Goal: Task Accomplishment & Management: Complete application form

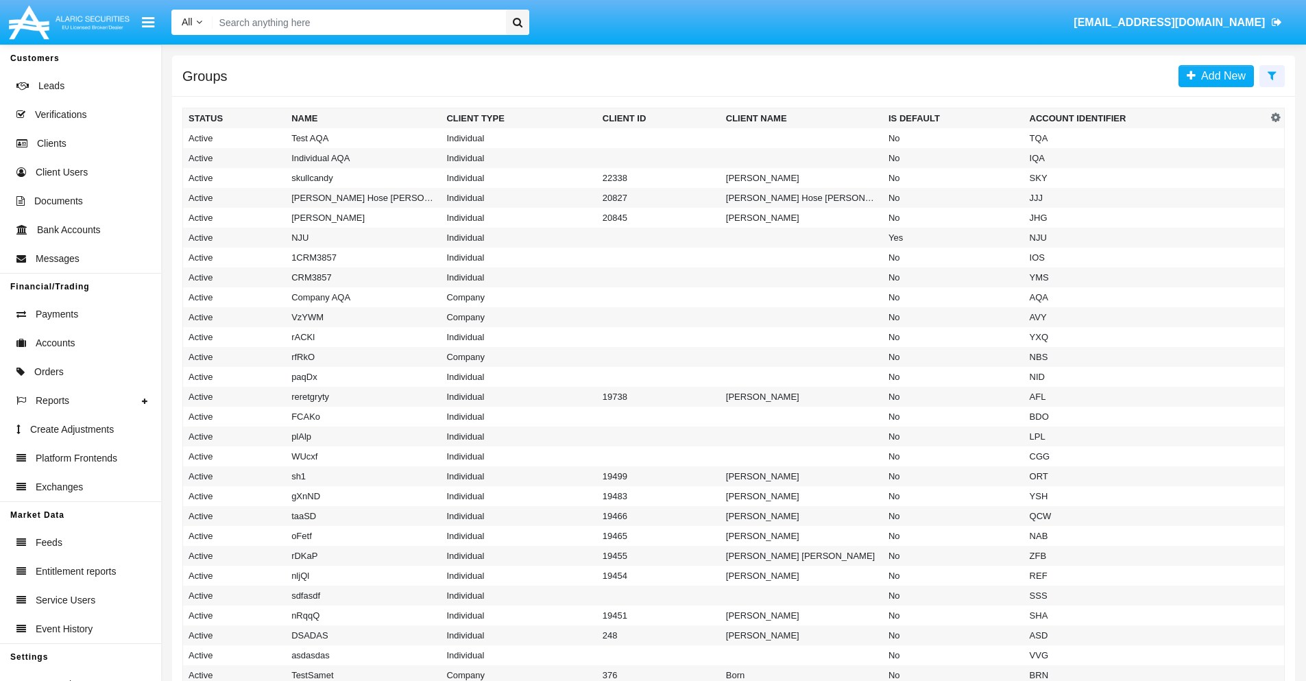
click at [1272, 75] on icon at bounding box center [1272, 75] width 9 height 11
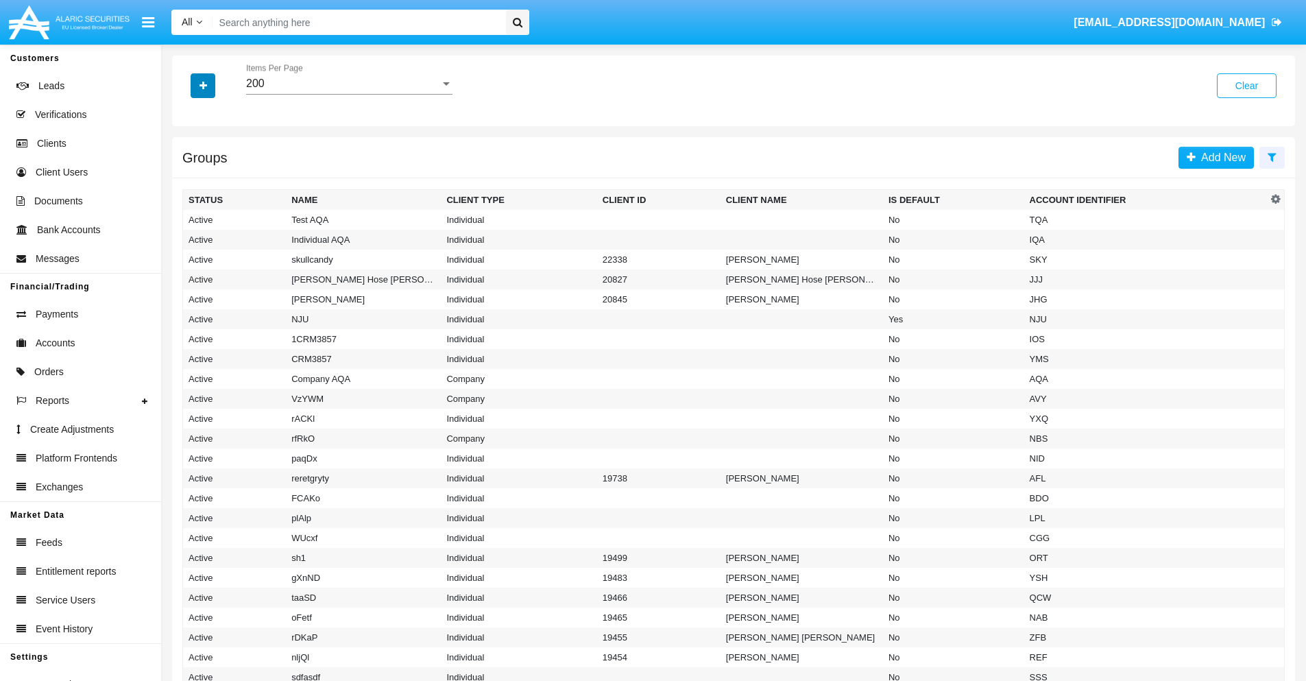
click at [203, 85] on icon "button" at bounding box center [204, 86] width 8 height 10
click at [241, 233] on span "Account Identifier" at bounding box center [242, 233] width 85 height 16
click at [189, 239] on input "Account Identifier" at bounding box center [188, 239] width 1 height 1
checkbox input "true"
click at [203, 85] on icon "button" at bounding box center [204, 86] width 8 height 10
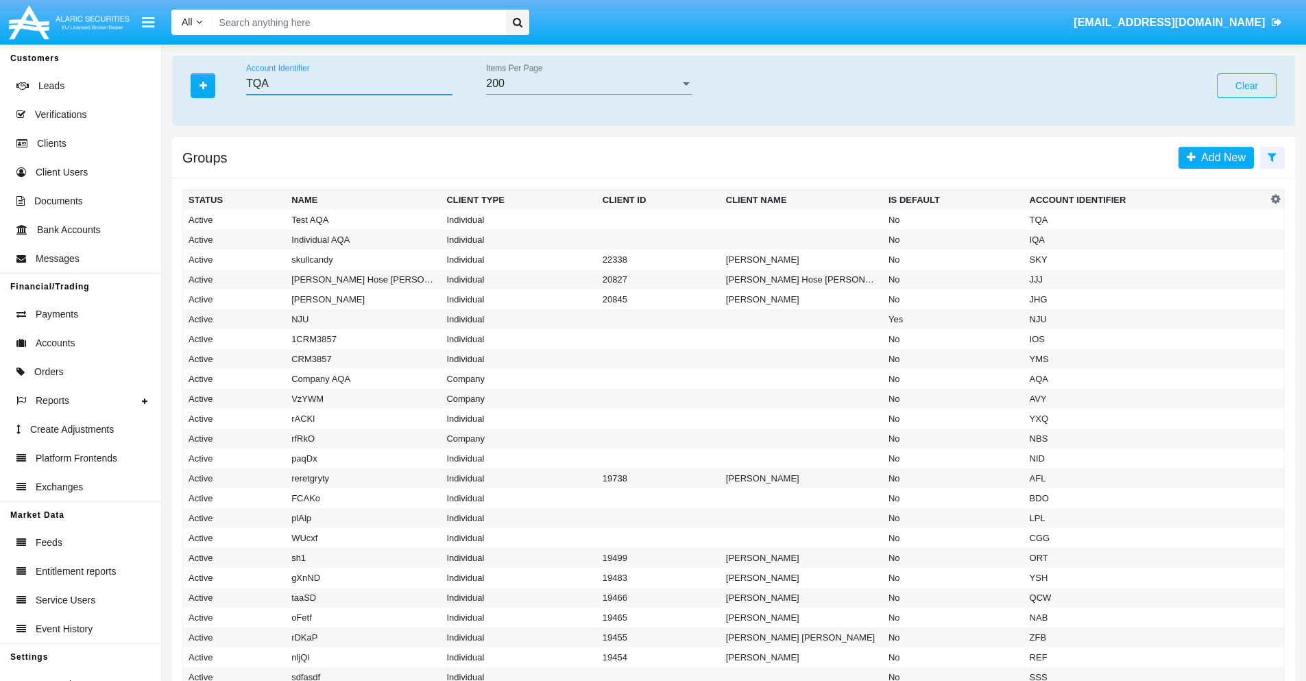
click at [349, 84] on input "TQA" at bounding box center [349, 83] width 206 height 12
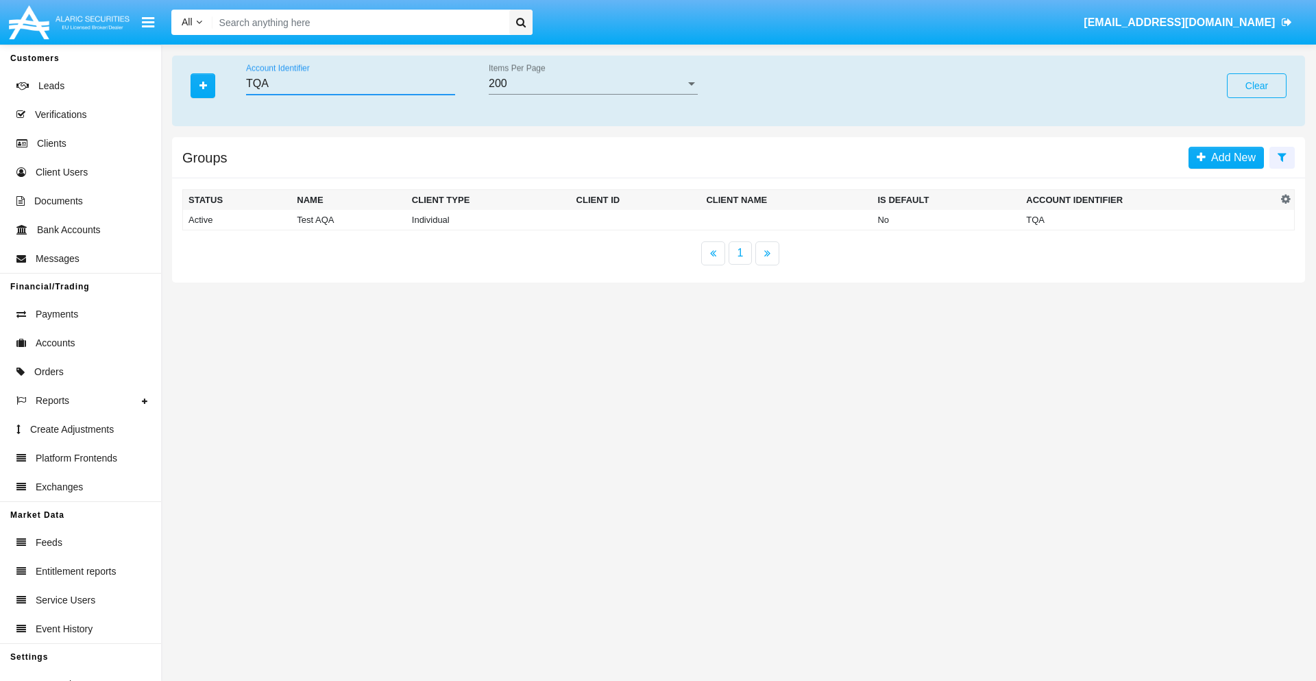
type input "TQA"
click at [1149, 219] on td "TQA" at bounding box center [1149, 220] width 256 height 21
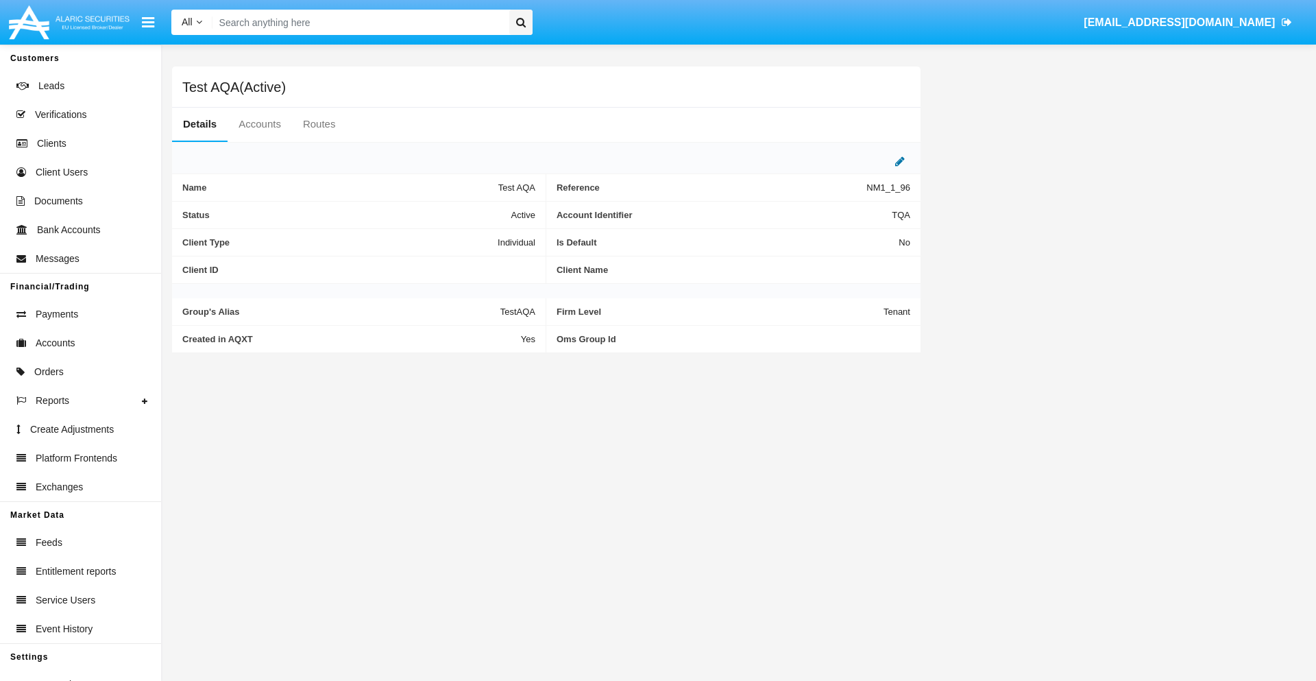
click at [900, 161] on icon at bounding box center [900, 161] width 10 height 11
click at [473, 211] on div "Active" at bounding box center [467, 212] width 111 height 12
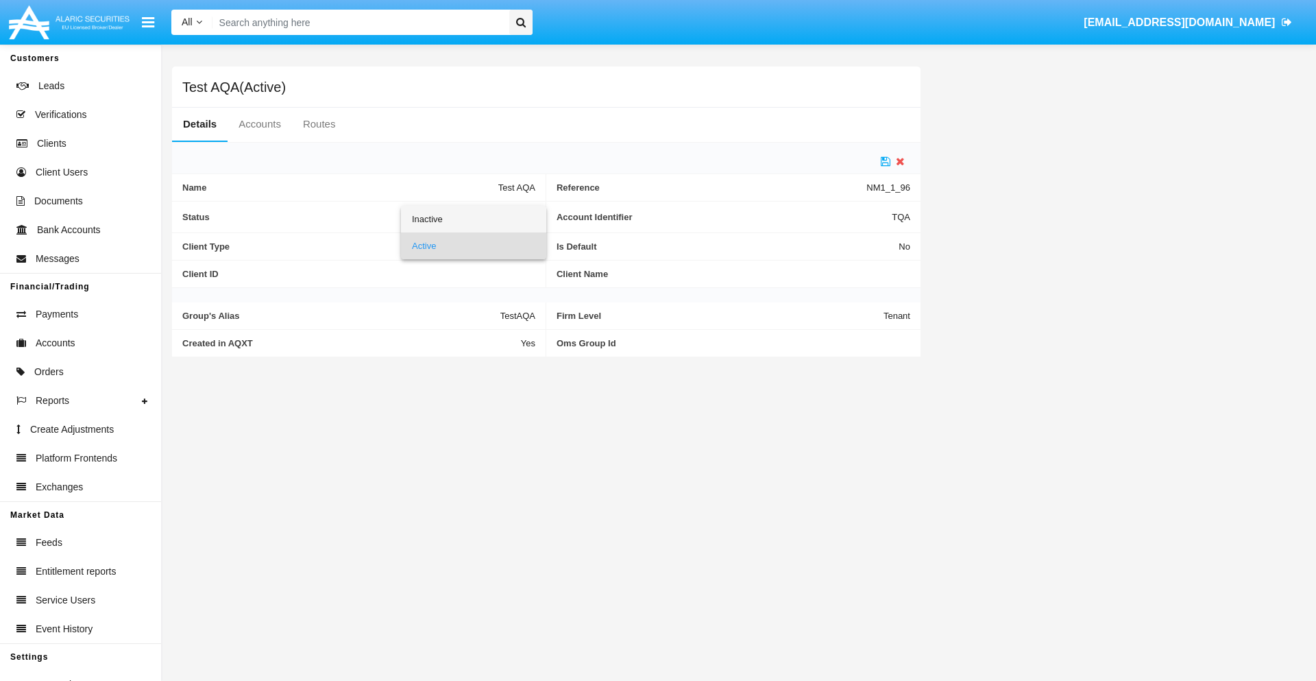
click at [473, 219] on span "Inactive" at bounding box center [473, 219] width 123 height 27
click at [886, 161] on icon at bounding box center [886, 161] width 10 height 11
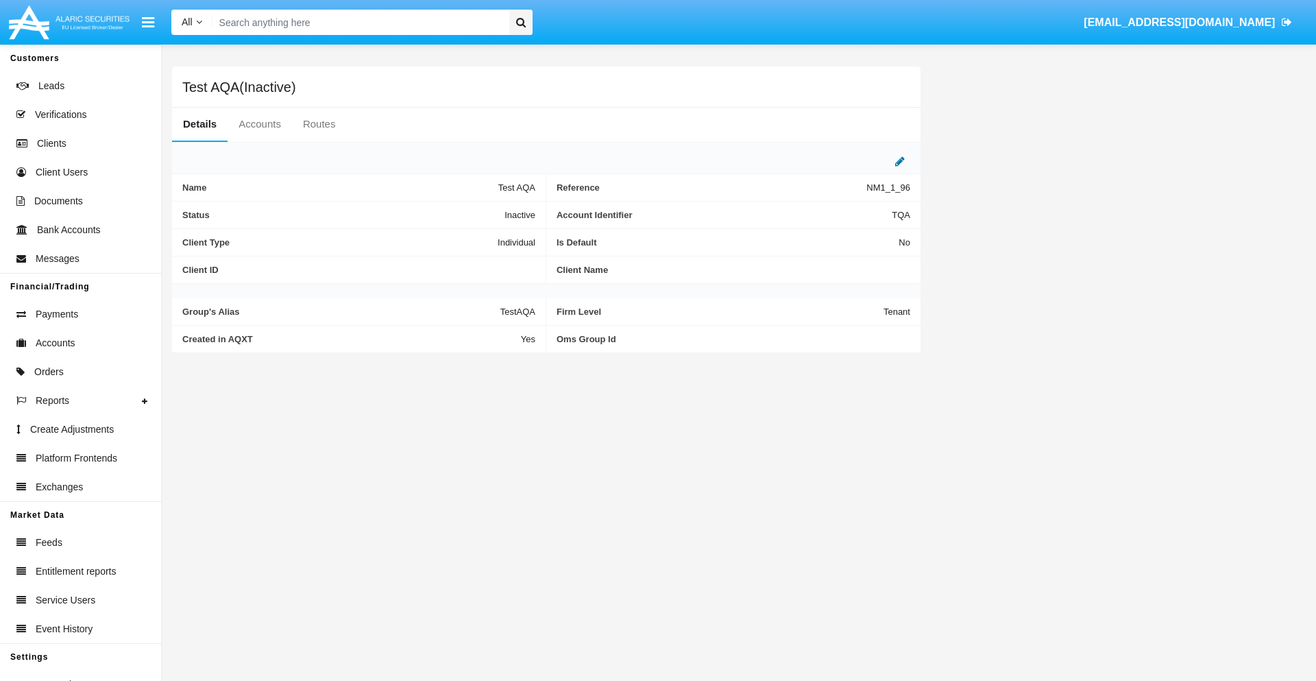
click at [900, 161] on icon at bounding box center [900, 161] width 10 height 11
click at [473, 211] on div "Inactive" at bounding box center [467, 212] width 111 height 12
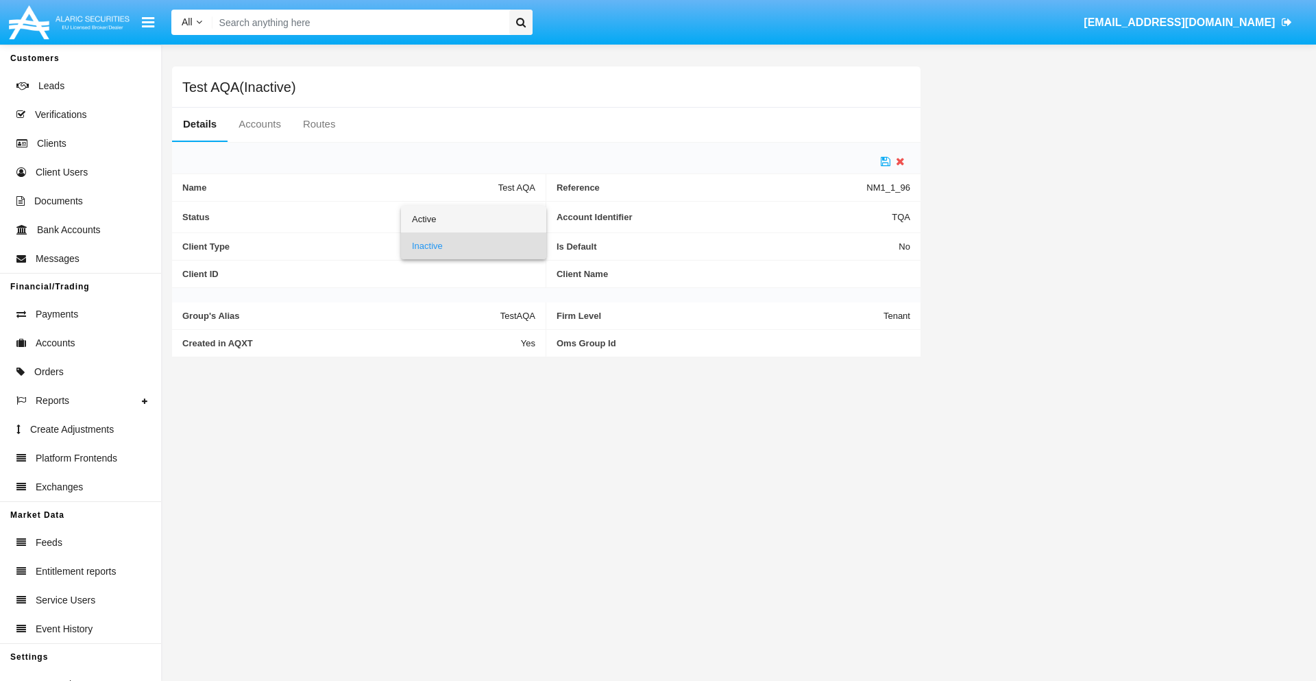
click at [473, 219] on span "Active" at bounding box center [473, 219] width 123 height 27
click at [886, 161] on icon at bounding box center [886, 161] width 10 height 11
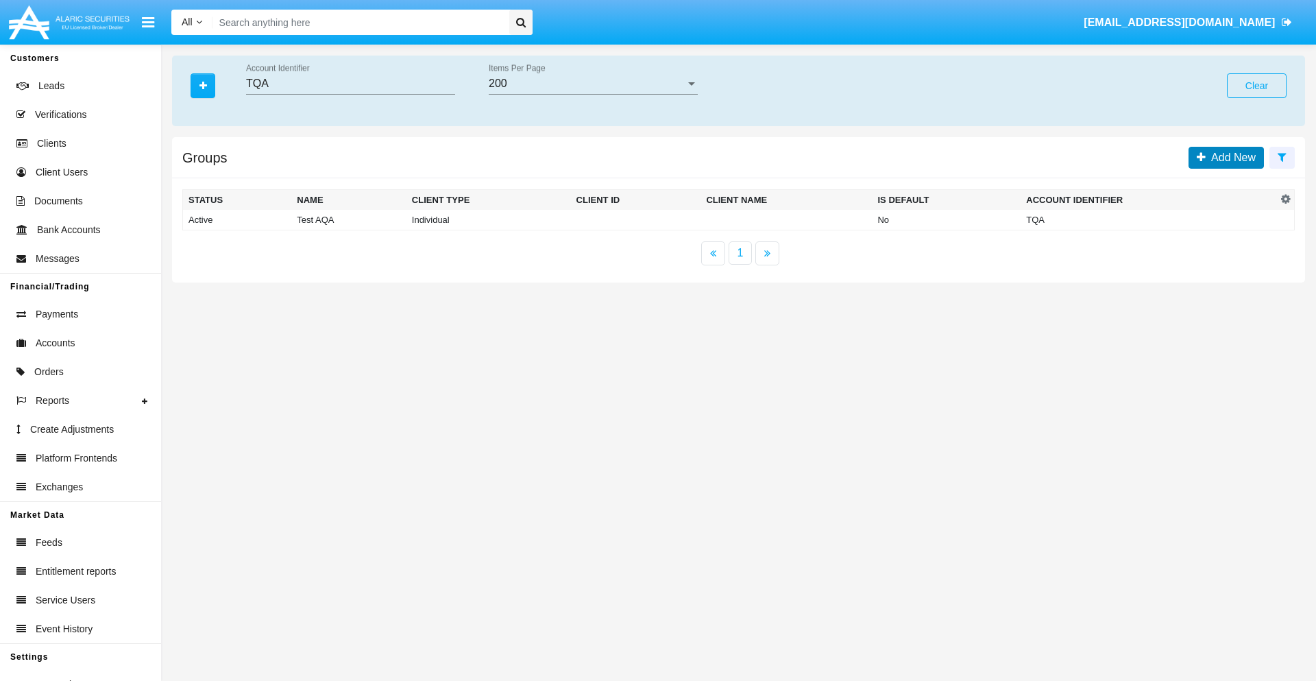
click at [1231, 157] on span "Add New" at bounding box center [1231, 158] width 50 height 12
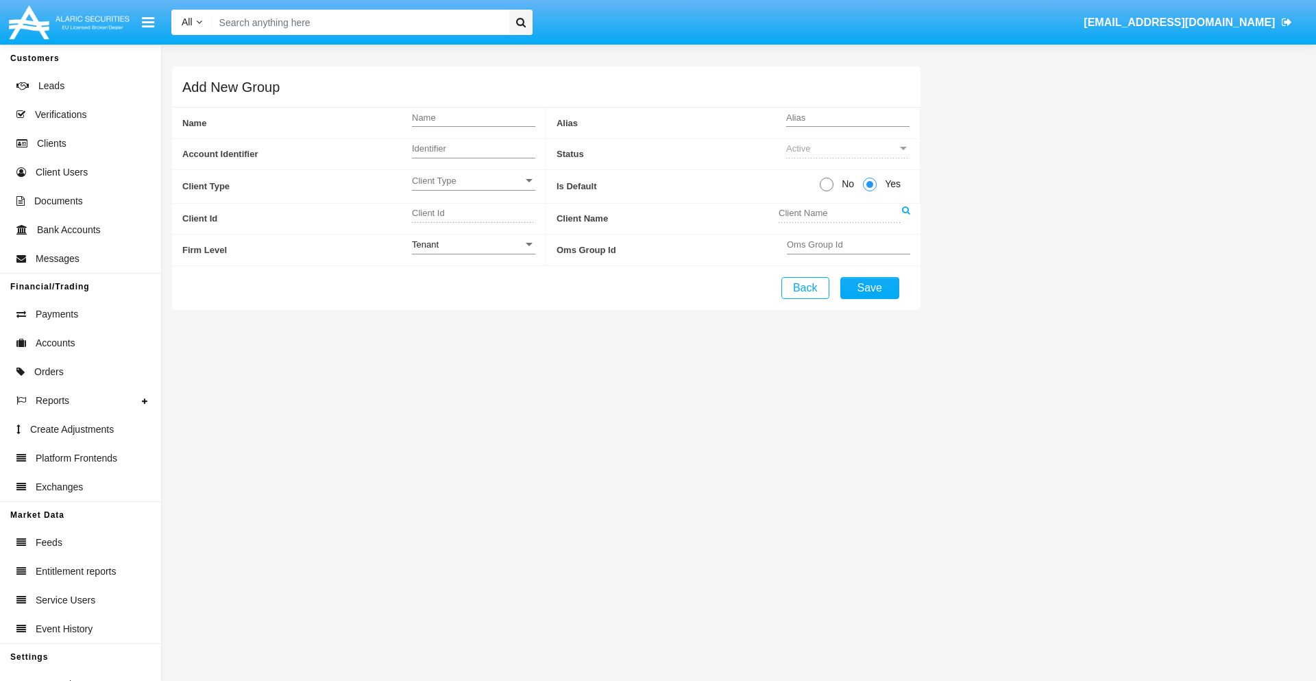
click at [473, 180] on span "Client Type" at bounding box center [467, 181] width 111 height 12
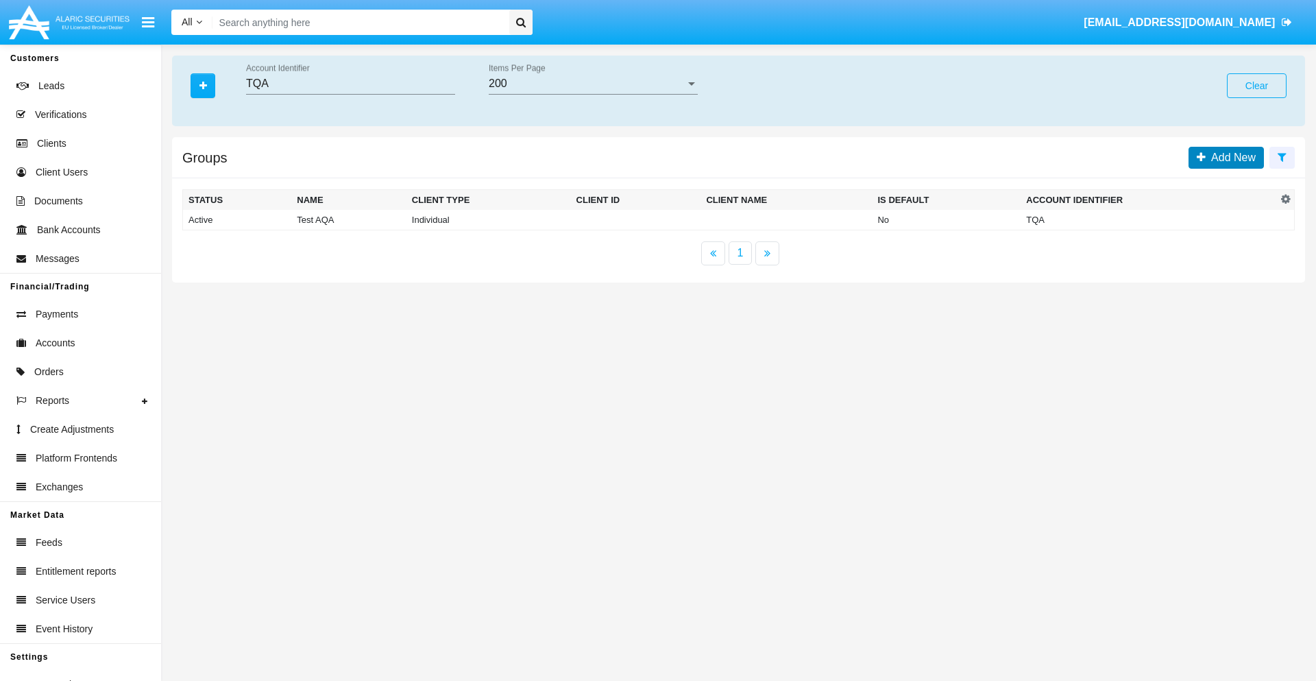
click at [1231, 157] on span "Add New" at bounding box center [1231, 158] width 50 height 12
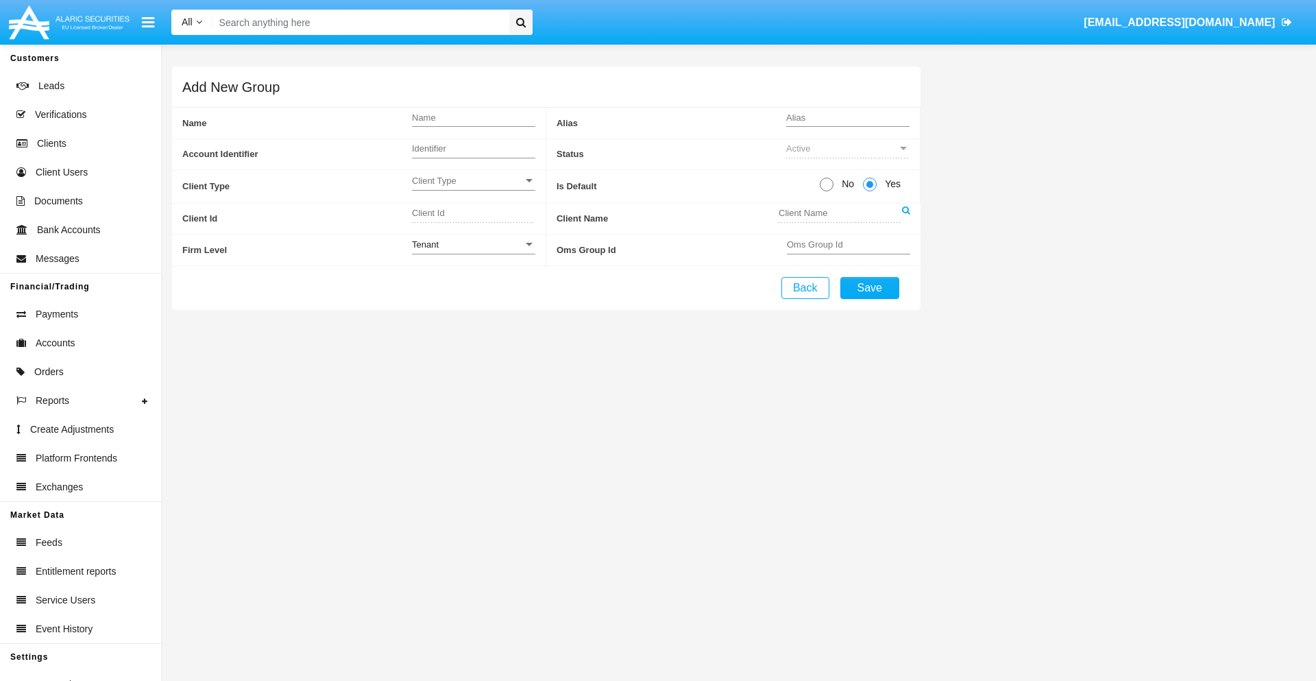
click at [845, 184] on span "No" at bounding box center [846, 184] width 24 height 14
click at [827, 191] on input "No" at bounding box center [826, 191] width 1 height 1
radio input "true"
click at [473, 244] on div "Tenant" at bounding box center [467, 245] width 111 height 12
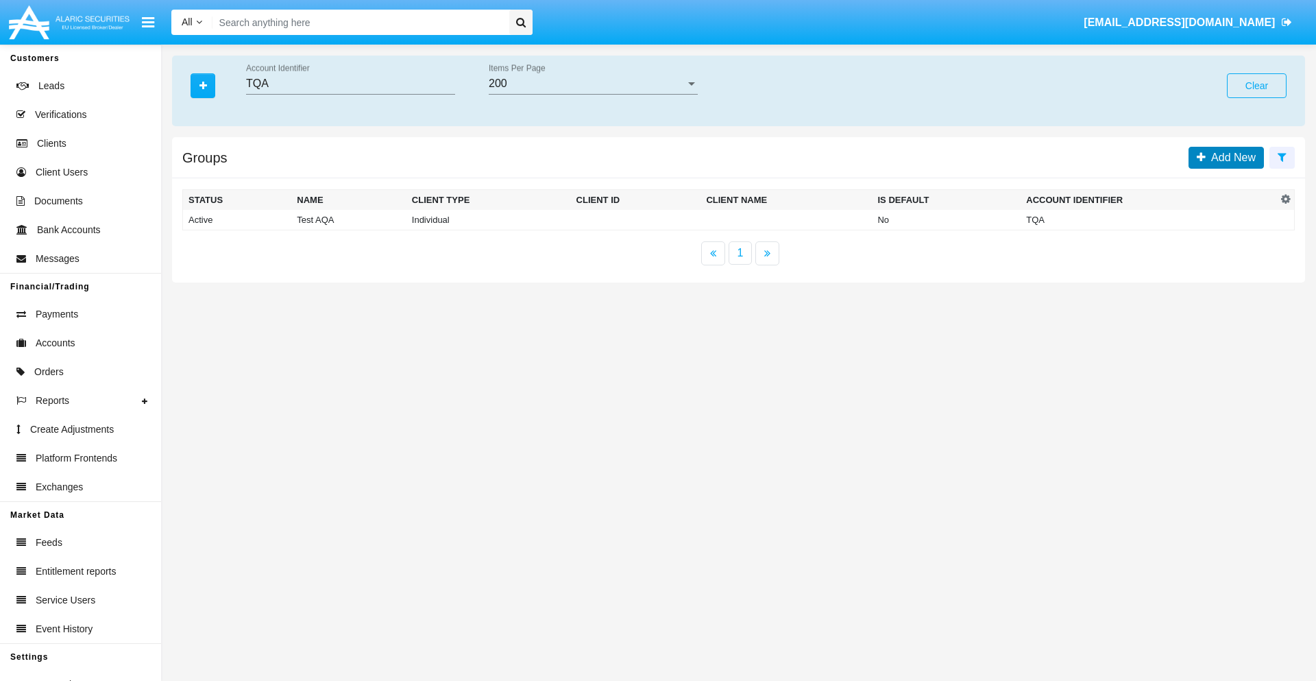
click at [1231, 157] on span "Add New" at bounding box center [1231, 158] width 50 height 12
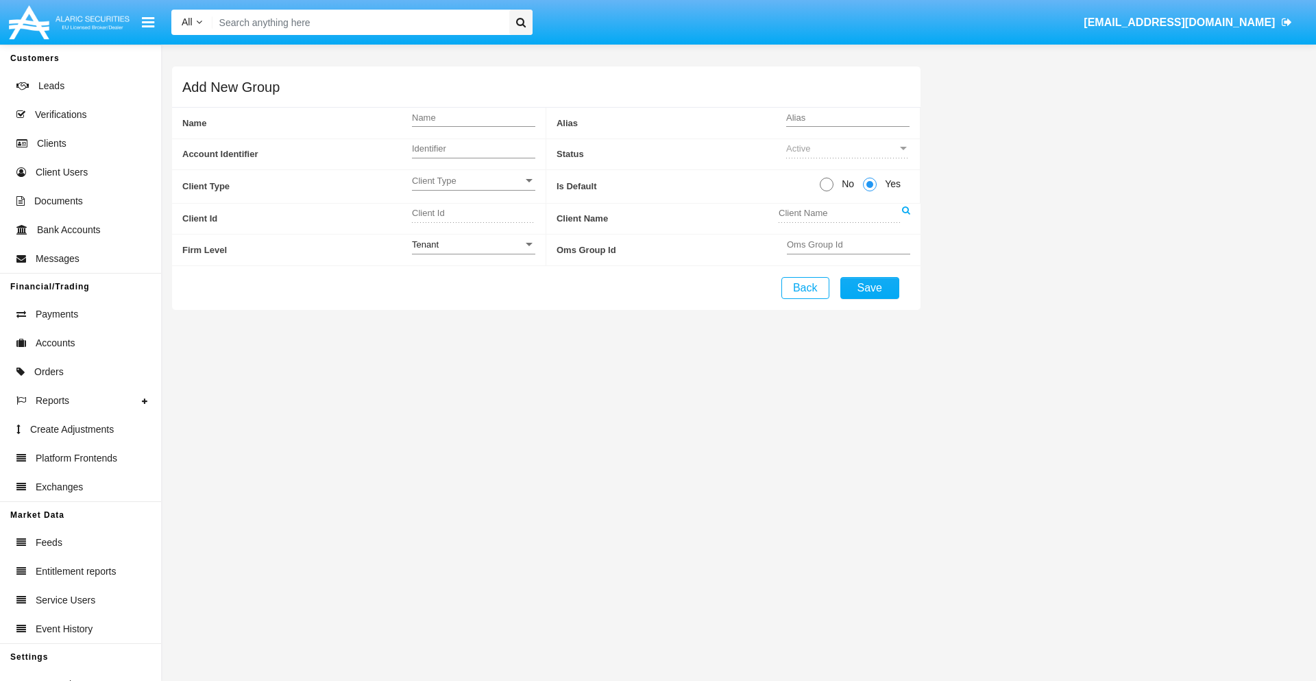
click at [845, 184] on span "No" at bounding box center [846, 184] width 24 height 14
click at [827, 191] on input "No" at bounding box center [826, 191] width 1 height 1
radio input "true"
click at [891, 184] on span "Yes" at bounding box center [890, 184] width 27 height 14
click at [870, 191] on input "Yes" at bounding box center [869, 191] width 1 height 1
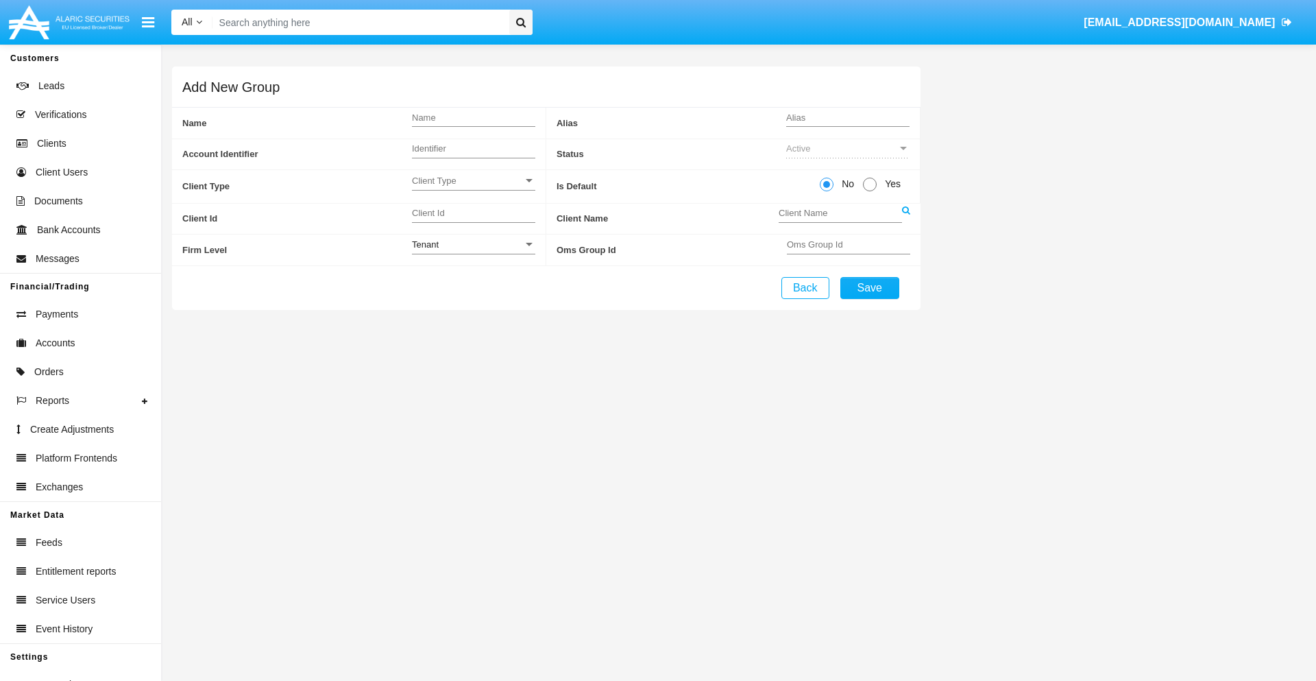
radio input "true"
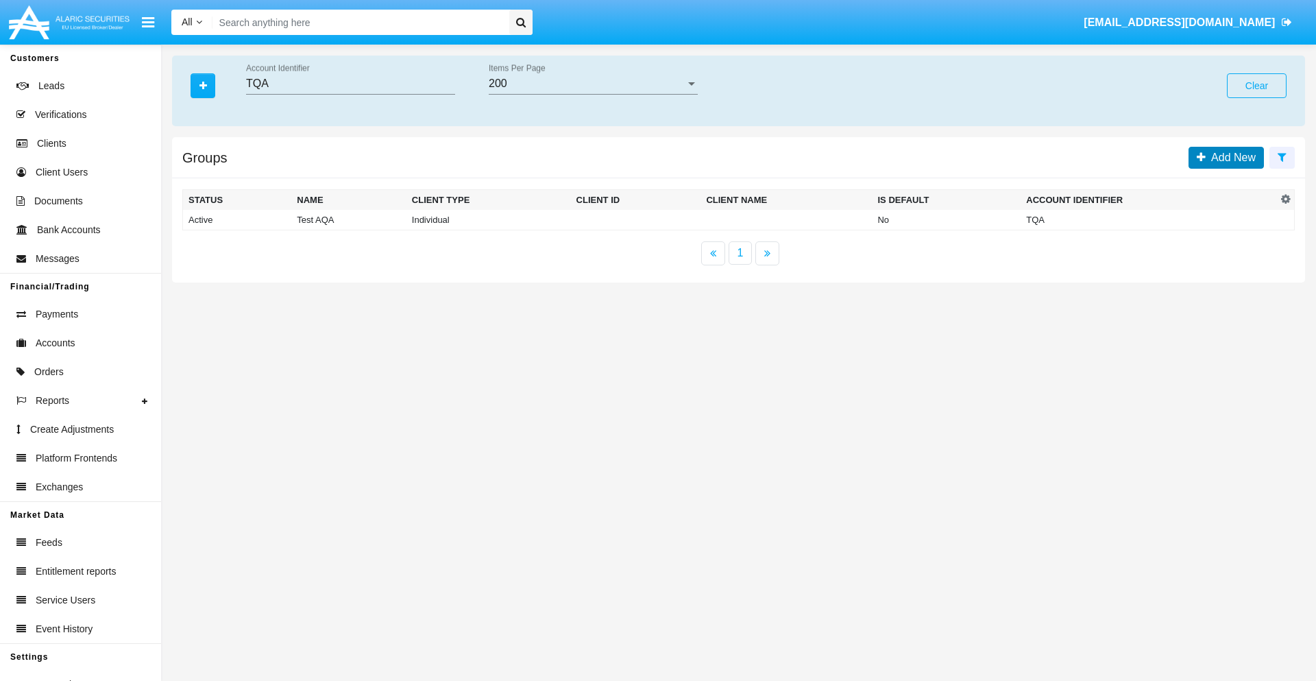
click at [1231, 157] on span "Add New" at bounding box center [1231, 158] width 50 height 12
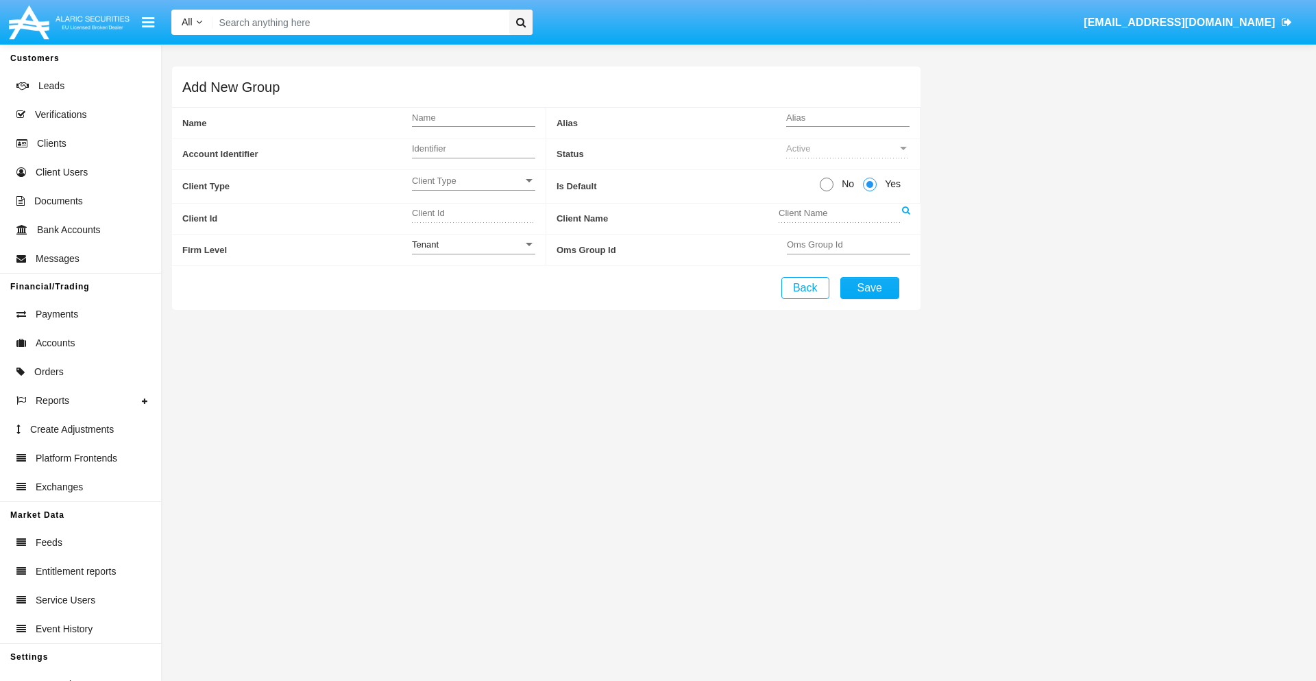
click at [845, 184] on span "No" at bounding box center [846, 184] width 24 height 14
click at [827, 191] on input "No" at bounding box center [826, 191] width 1 height 1
radio input "true"
click at [473, 180] on span "Client Type" at bounding box center [467, 181] width 111 height 12
click at [473, 188] on span "Individual" at bounding box center [473, 188] width 123 height 27
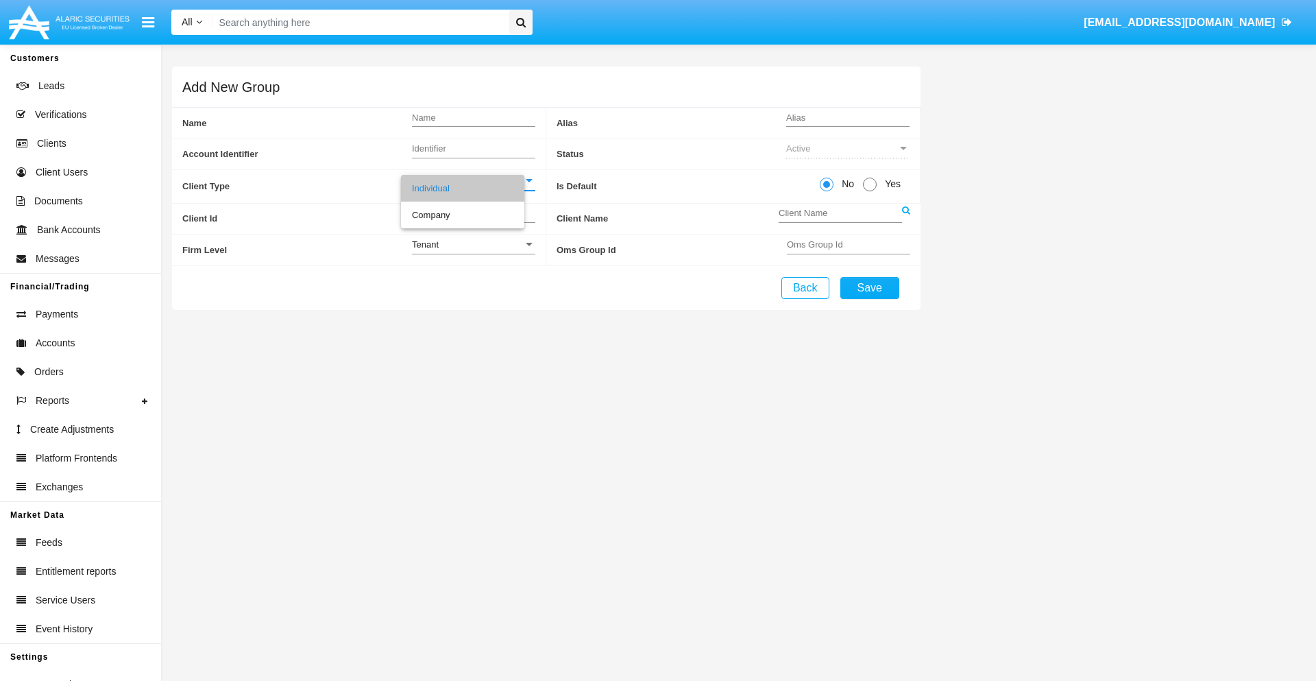
click at [906, 218] on link at bounding box center [906, 219] width 8 height 31
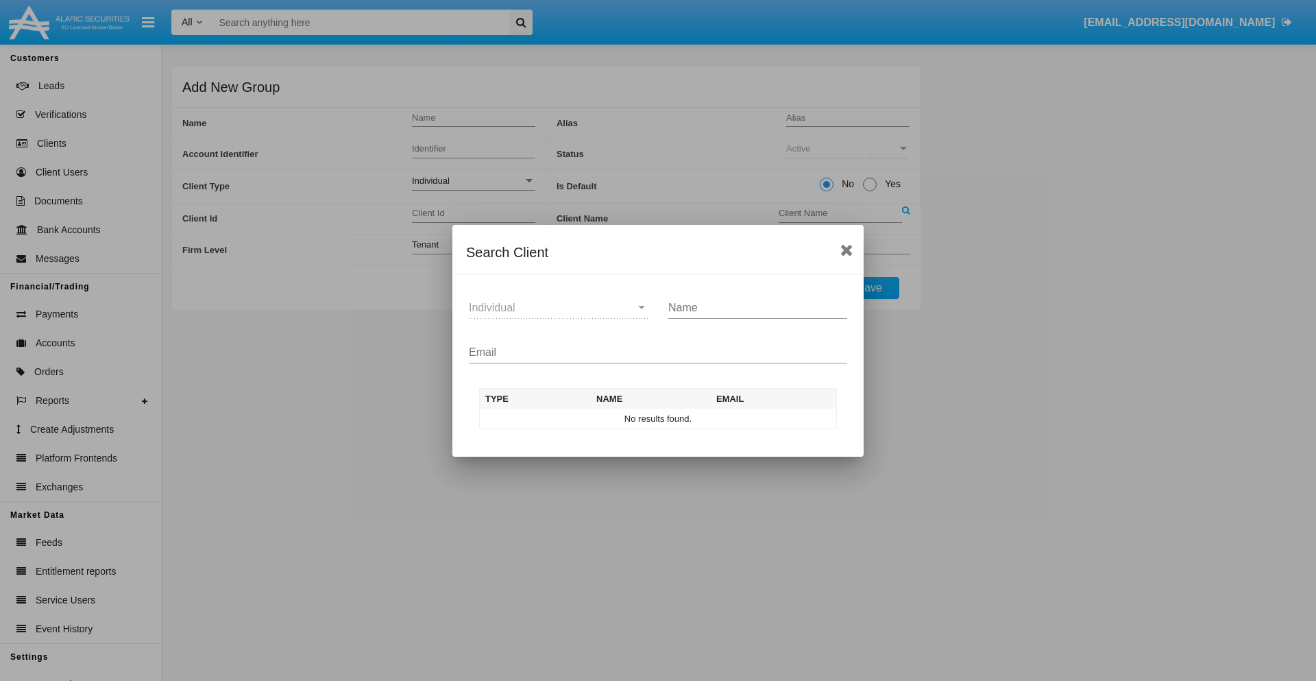
click at [658, 352] on input "Email" at bounding box center [658, 352] width 378 height 12
type input "test-user-owl@aqa.com"
